Goal: Information Seeking & Learning: Learn about a topic

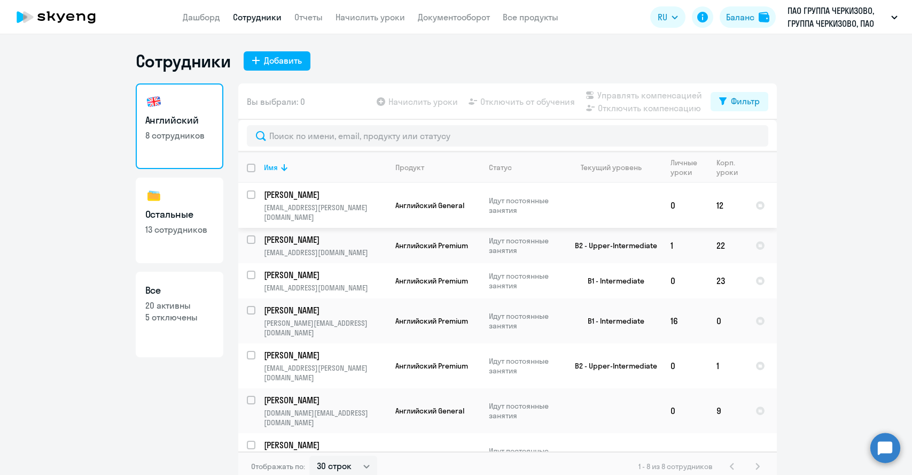
select select "30"
drag, startPoint x: 383, startPoint y: 230, endPoint x: 257, endPoint y: 226, distance: 126.2
click at [257, 228] on tr "[PERSON_NAME] [EMAIL_ADDRESS][DOMAIN_NAME] Английский Premium Идут постоянные з…" at bounding box center [507, 245] width 539 height 35
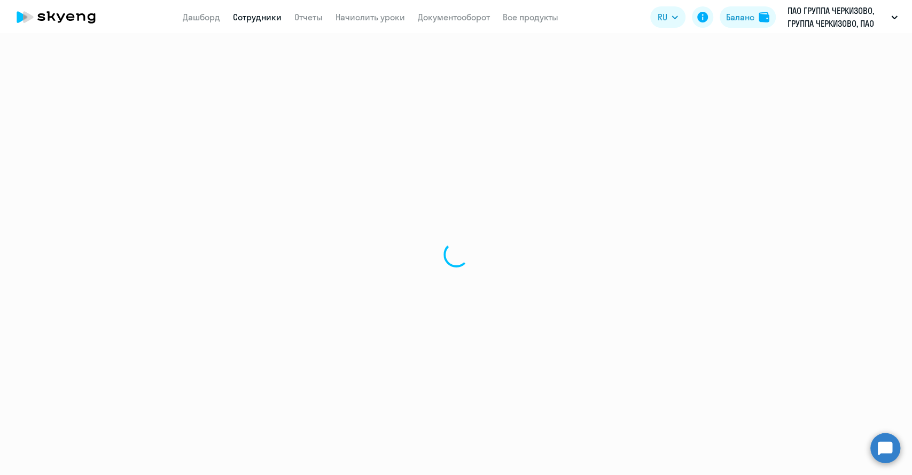
select select "english"
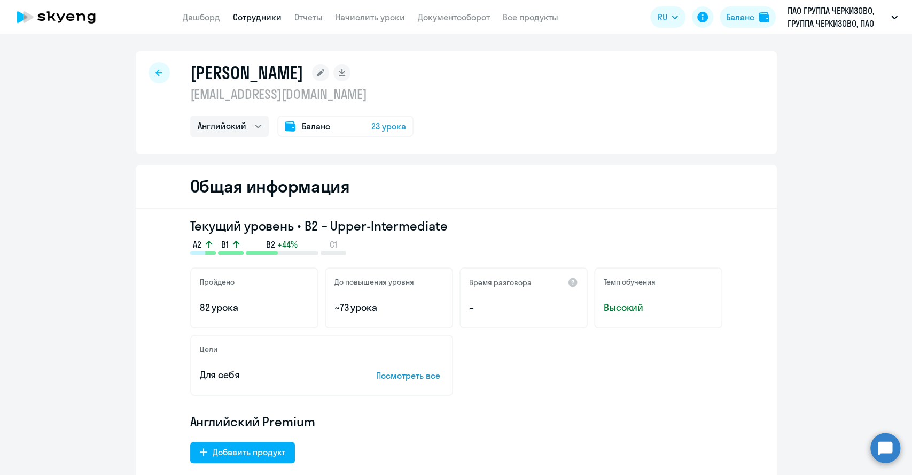
select select "30"
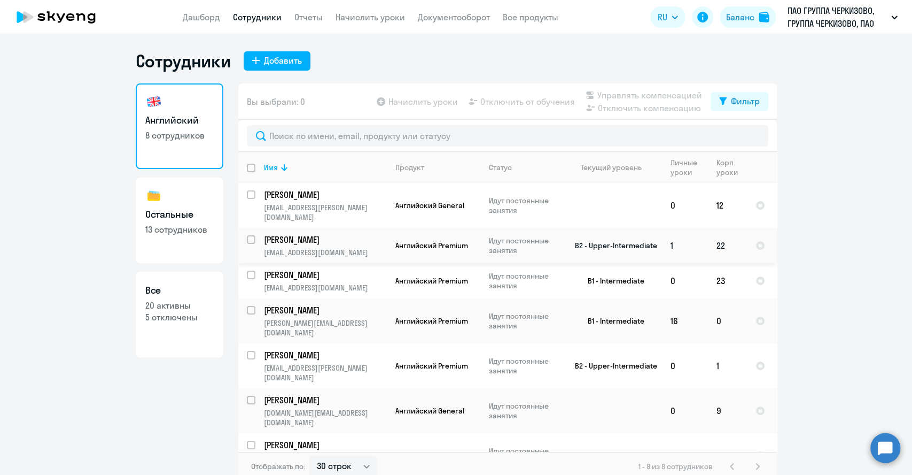
drag, startPoint x: 258, startPoint y: 230, endPoint x: 335, endPoint y: 233, distance: 77.6
click at [335, 233] on td "[PERSON_NAME] [EMAIL_ADDRESS][DOMAIN_NAME]" at bounding box center [321, 245] width 131 height 35
select select "english"
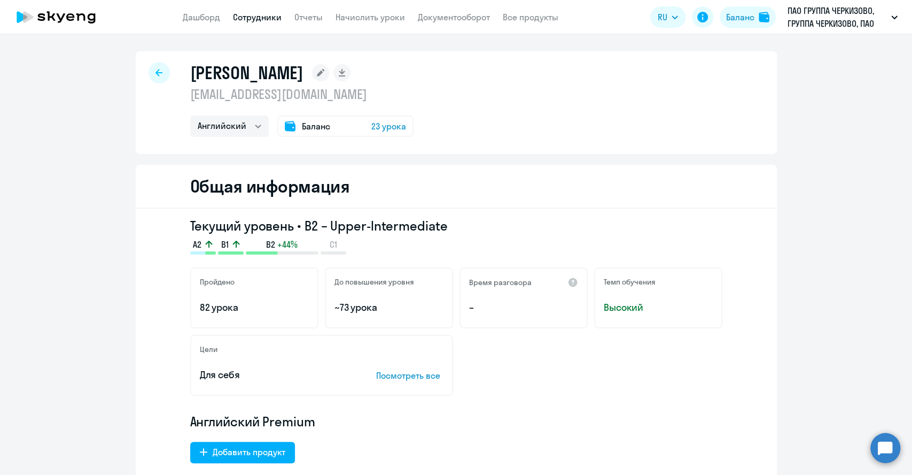
select select "30"
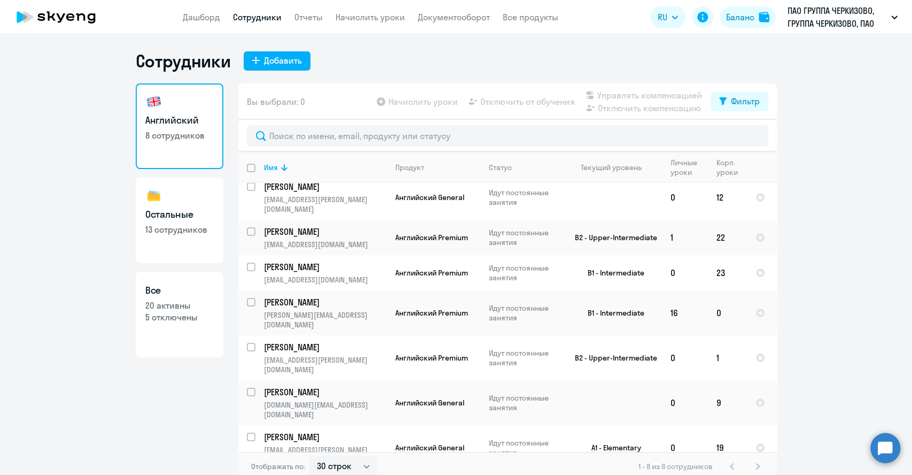
scroll to position [13, 0]
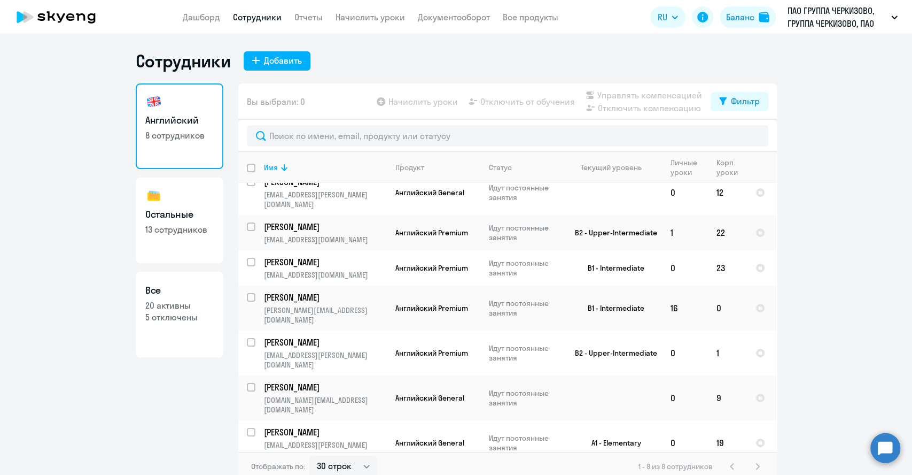
drag, startPoint x: 30, startPoint y: 425, endPoint x: 43, endPoint y: 421, distance: 13.4
click at [30, 425] on ng-component "Сотрудники Добавить Английский 8 сотрудников Остальные 13 сотрудников Все 20 ак…" at bounding box center [456, 265] width 912 height 431
